Goal: Task Accomplishment & Management: Complete application form

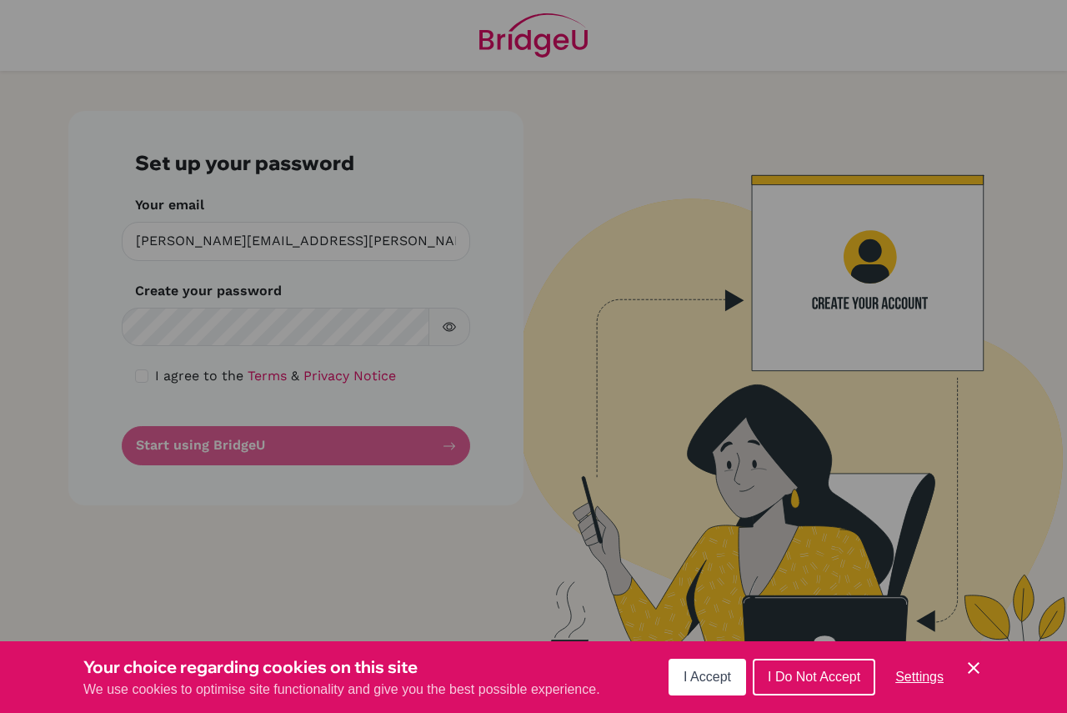
click at [443, 308] on div "Cookie Preferences" at bounding box center [533, 356] width 1067 height 713
click at [697, 674] on span "I Accept" at bounding box center [708, 676] width 48 height 14
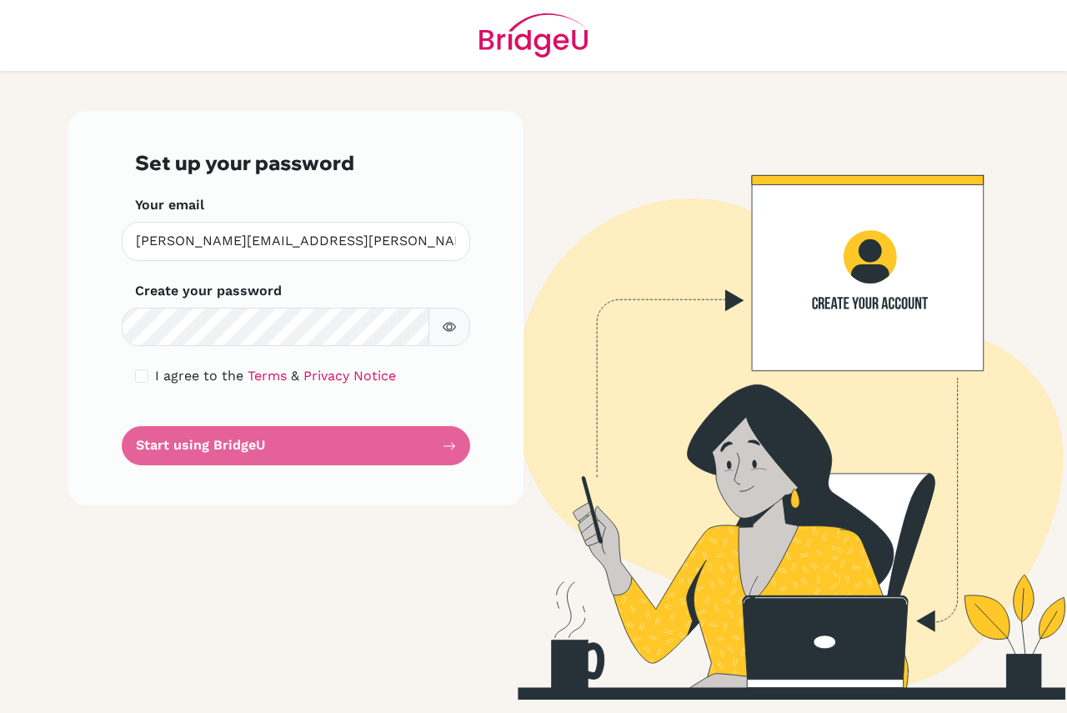
click at [458, 326] on button "button" at bounding box center [450, 327] width 42 height 39
click at [138, 377] on input "checkbox" at bounding box center [141, 375] width 13 height 13
checkbox input "true"
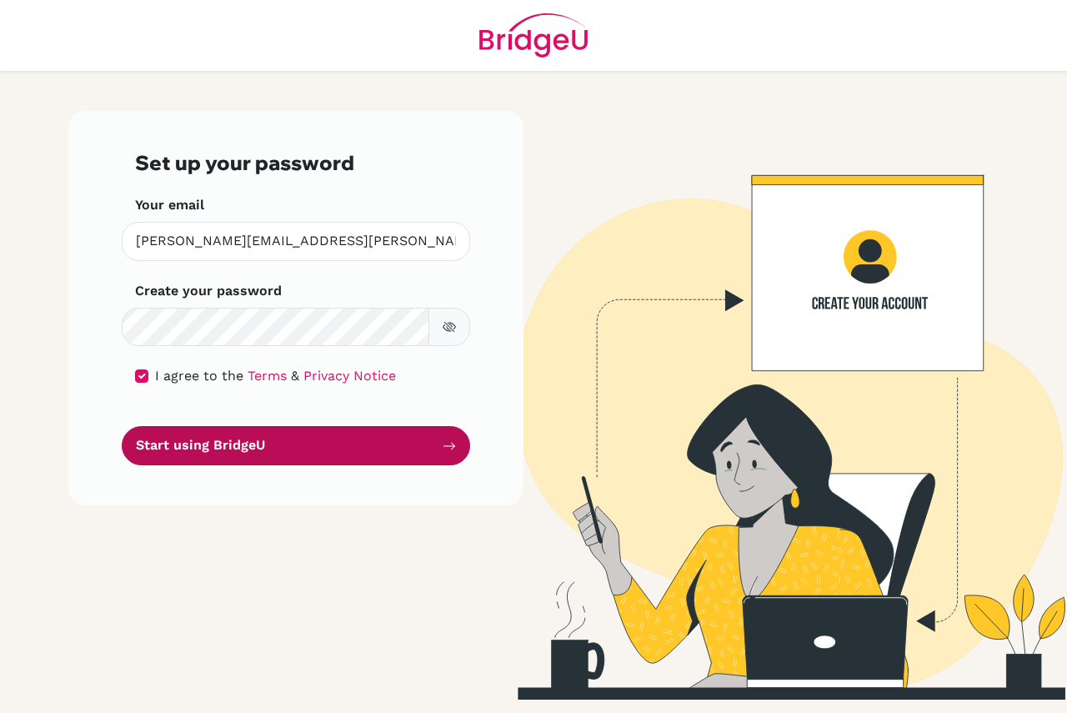
click at [188, 440] on button "Start using BridgeU" at bounding box center [296, 445] width 348 height 39
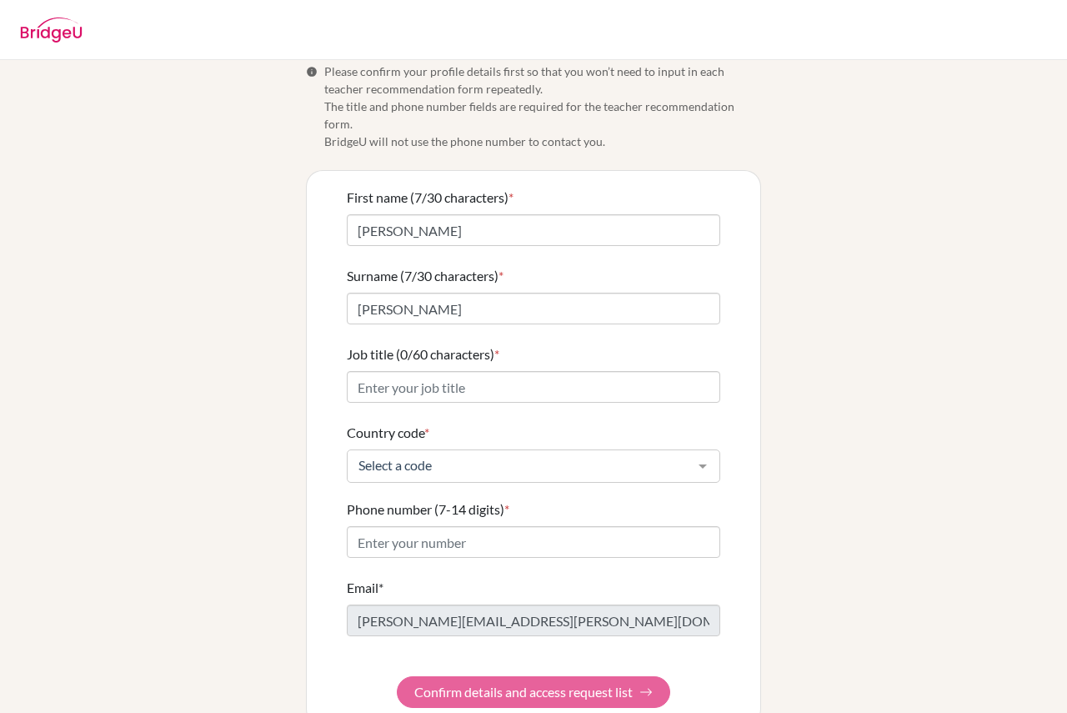
scroll to position [33, 0]
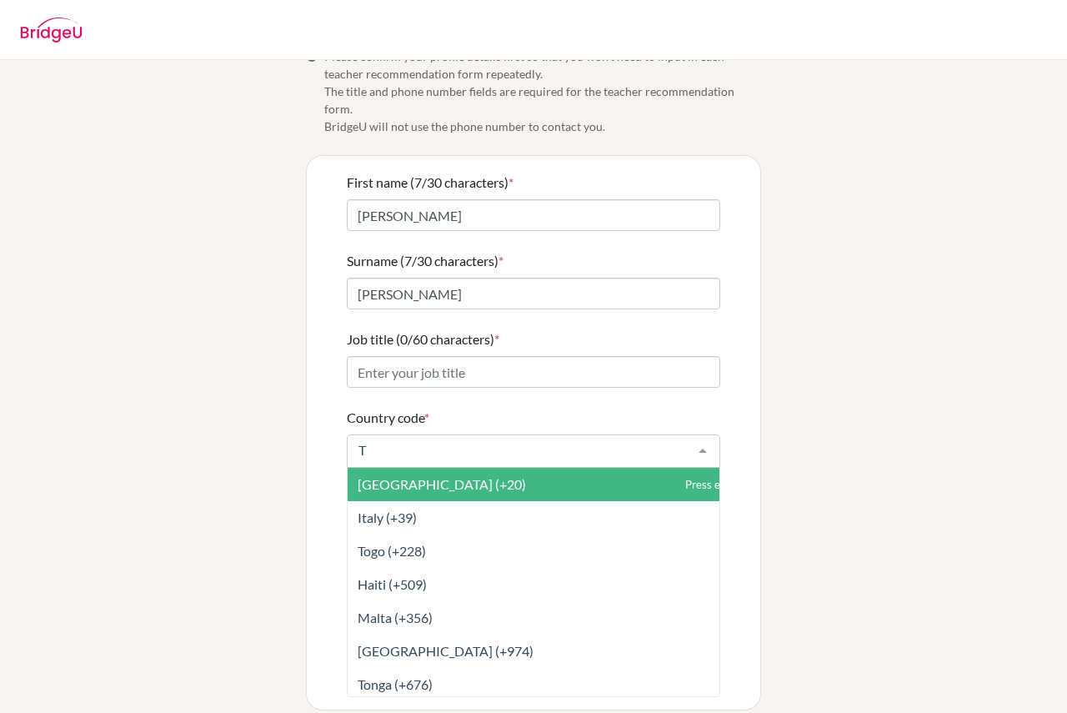
type input "TH"
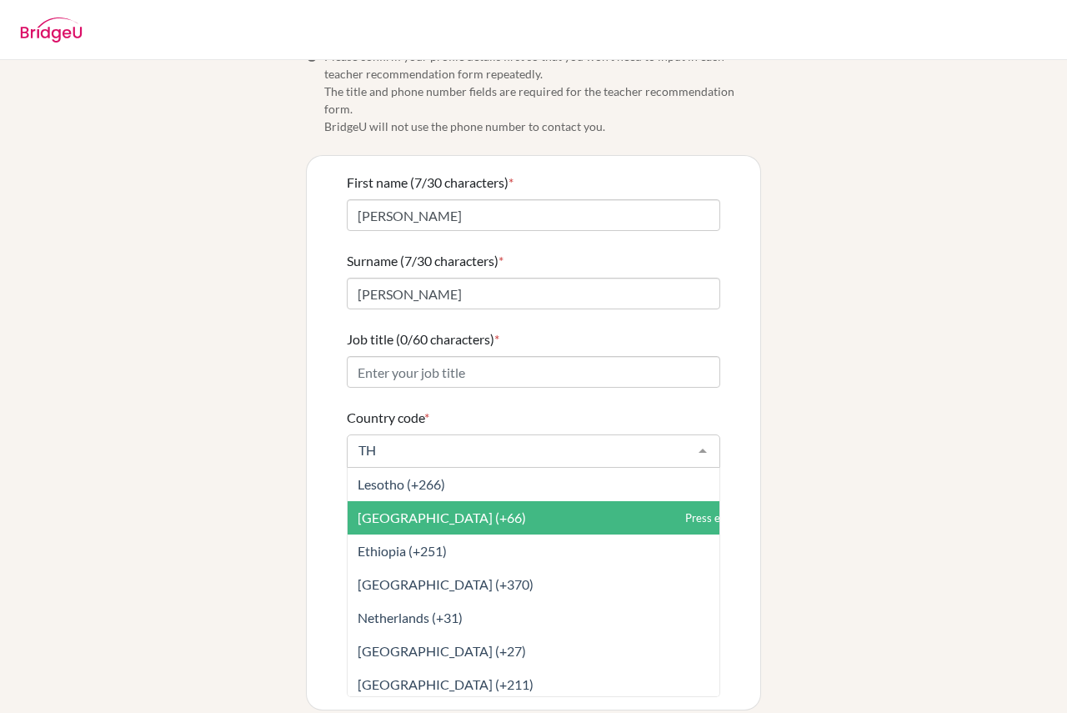
click at [443, 507] on span "Thailand (+66)" at bounding box center [571, 517] width 446 height 33
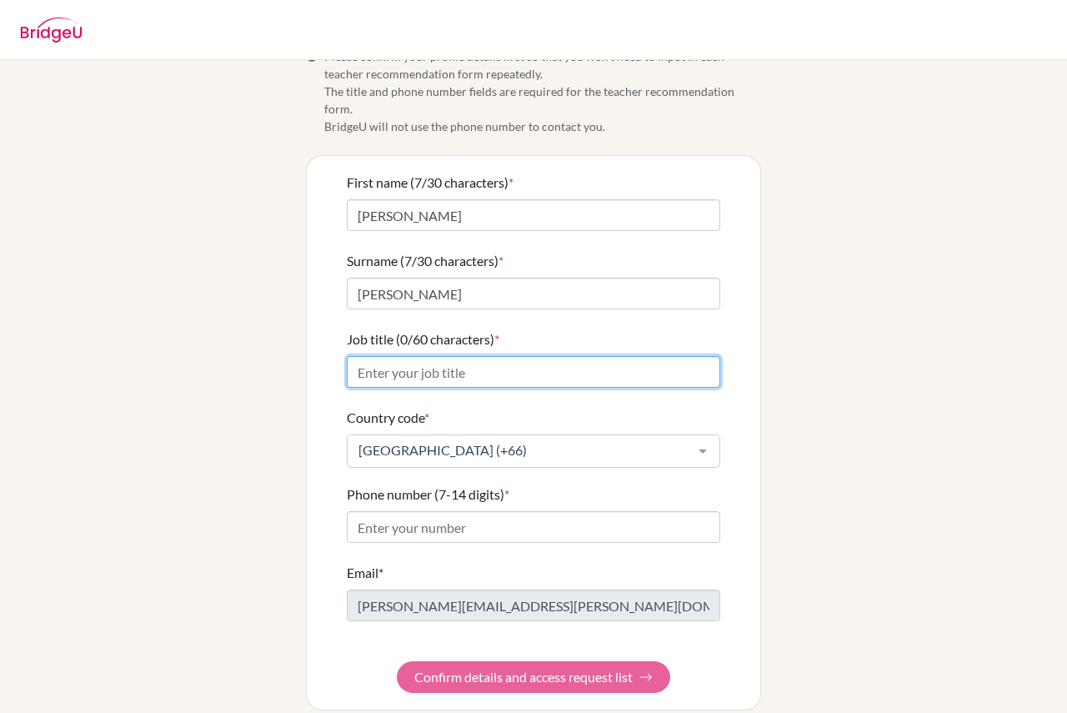
click at [412, 359] on input "Job title (0/60 characters) *" at bounding box center [534, 372] width 374 height 32
click at [441, 356] on input "Job title (0/60 characters) *" at bounding box center [534, 372] width 374 height 32
type input "mATH TEACHER"
drag, startPoint x: 477, startPoint y: 342, endPoint x: 167, endPoint y: 358, distance: 310.6
click at [173, 358] on div "Info Please confirm your profile details first so that you won’t need to input …" at bounding box center [533, 379] width 950 height 663
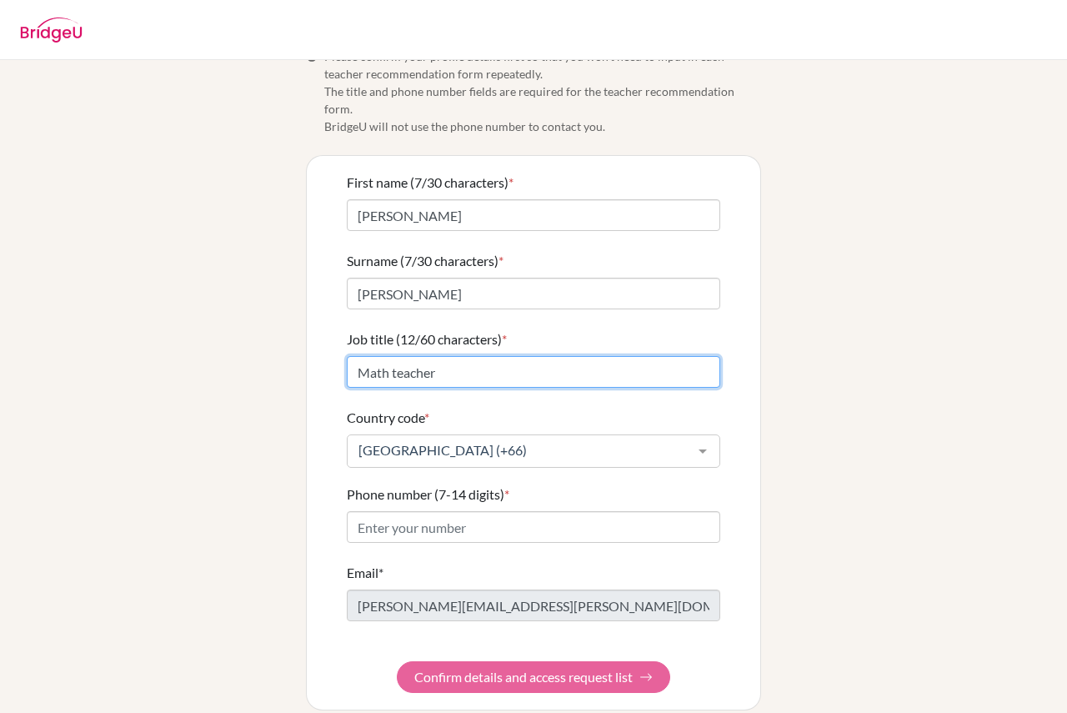
type input "Math teacher"
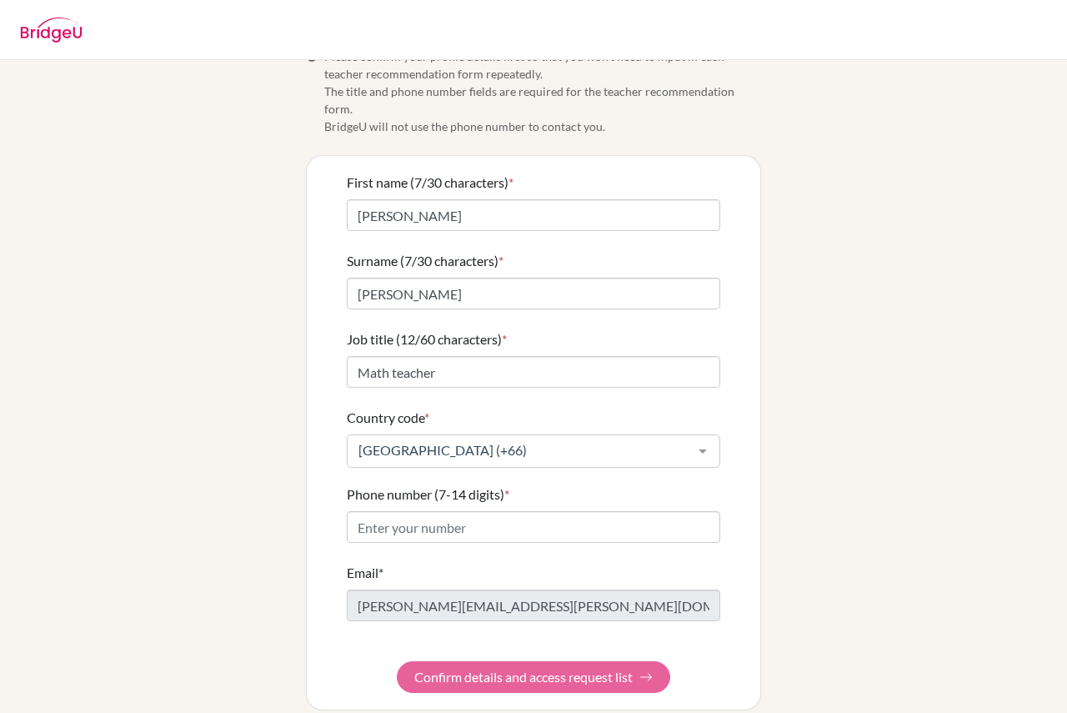
click at [565, 661] on form "First name (7/30 characters) * Gregory Surname (7/30 characters) * Haywood Job …" at bounding box center [534, 433] width 374 height 520
click at [474, 511] on input "Phone number (7-14 digits) *" at bounding box center [534, 527] width 374 height 32
type input "0629388229"
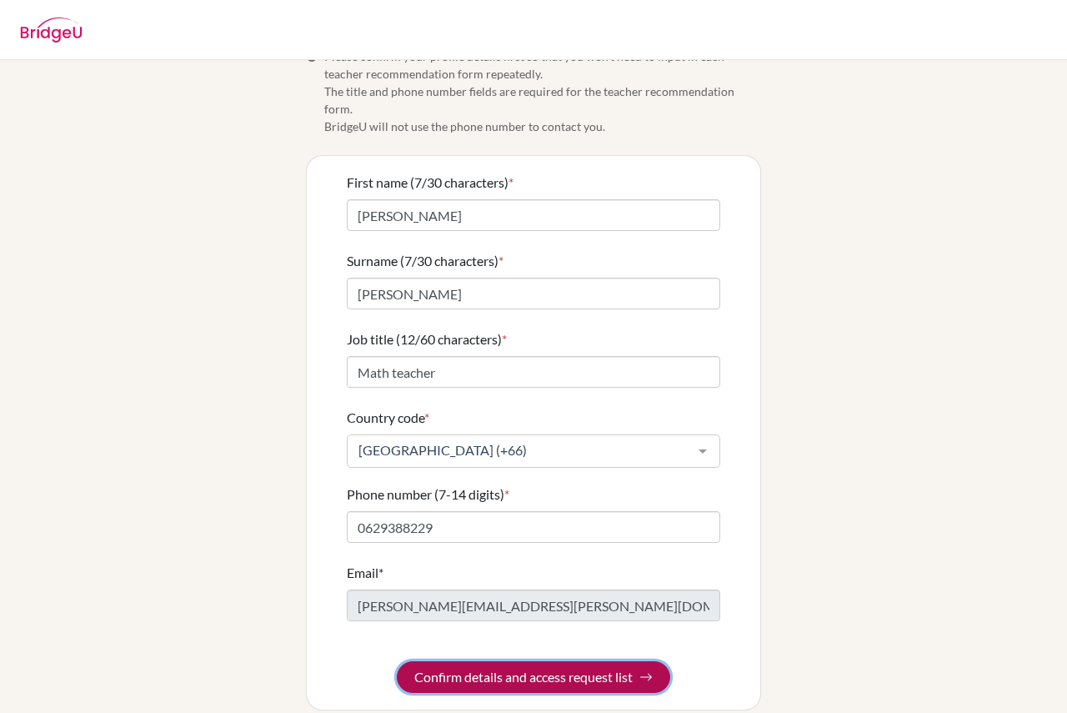
click at [527, 664] on button "Confirm details and access request list" at bounding box center [533, 677] width 273 height 32
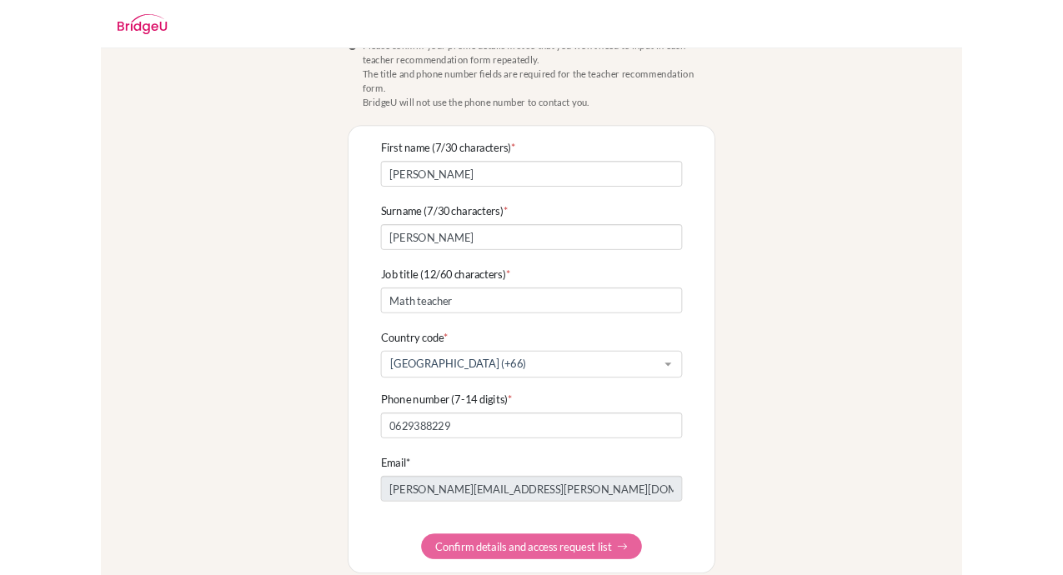
scroll to position [0, 0]
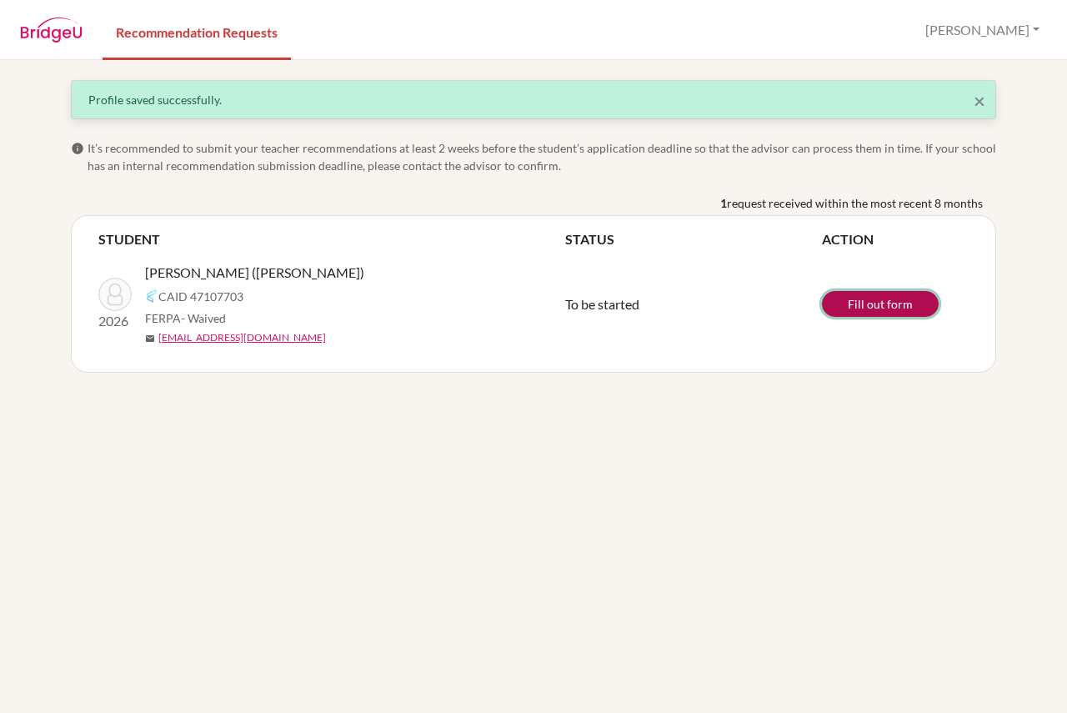
click at [900, 303] on link "Fill out form" at bounding box center [880, 304] width 117 height 26
